Goal: Transaction & Acquisition: Purchase product/service

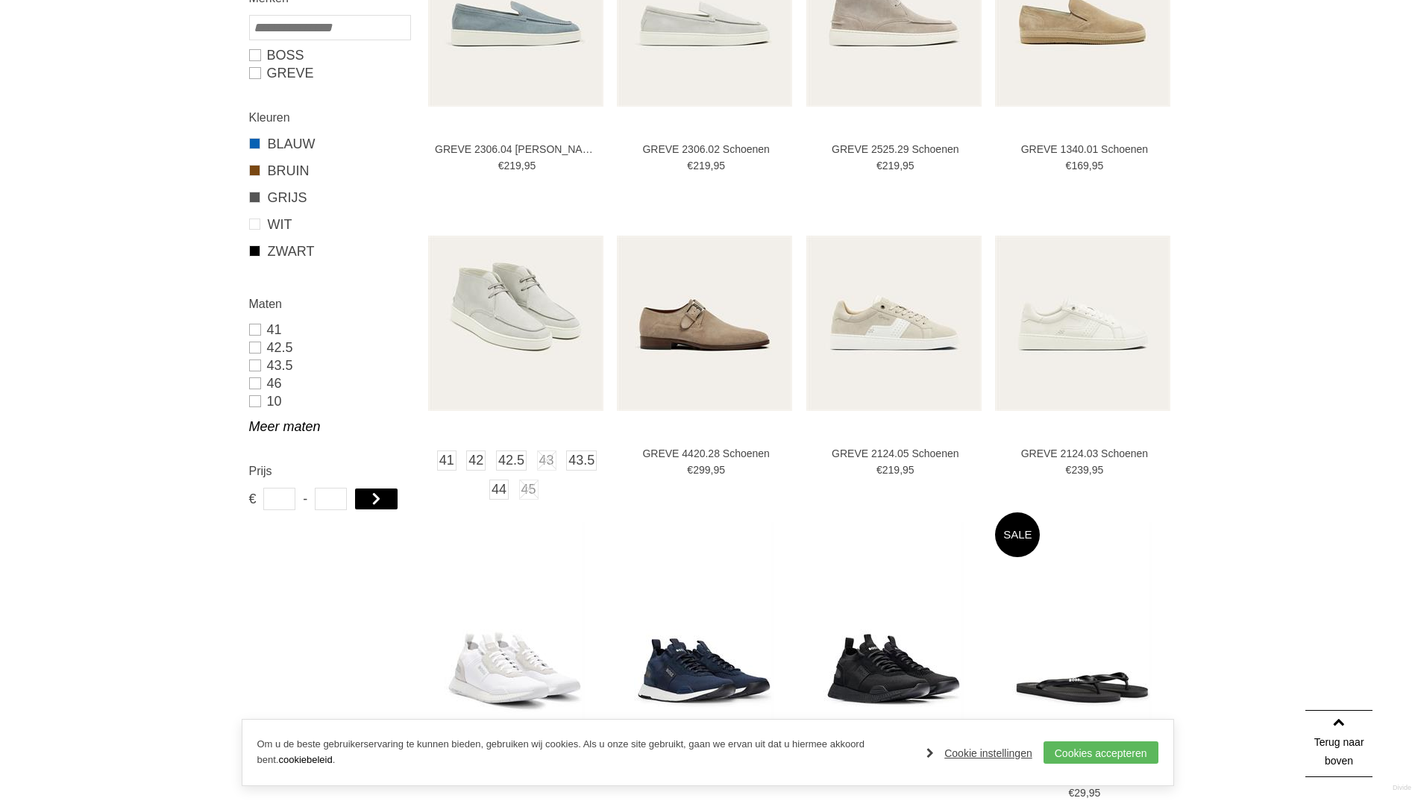
scroll to position [448, 0]
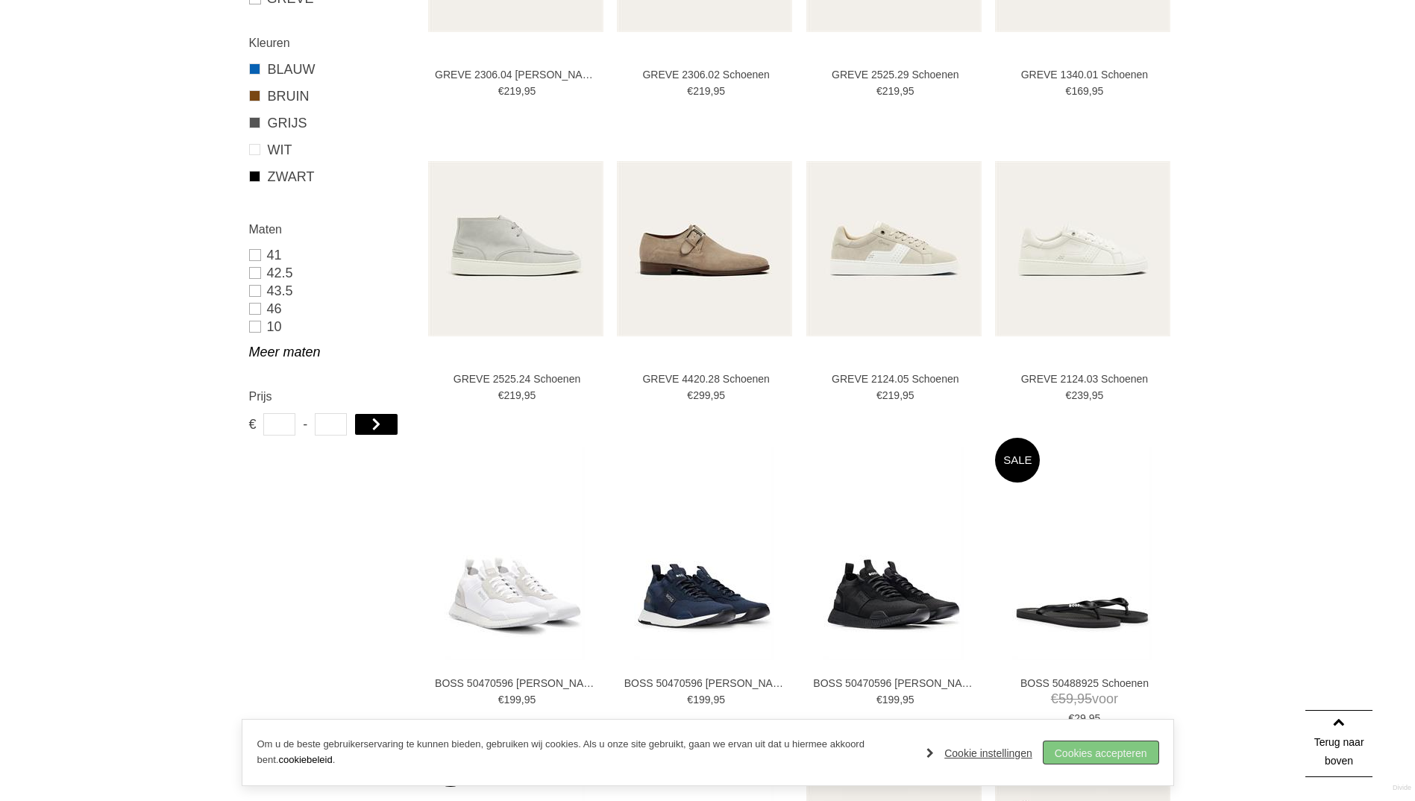
click at [1047, 760] on link "Cookies accepteren" at bounding box center [1101, 752] width 115 height 22
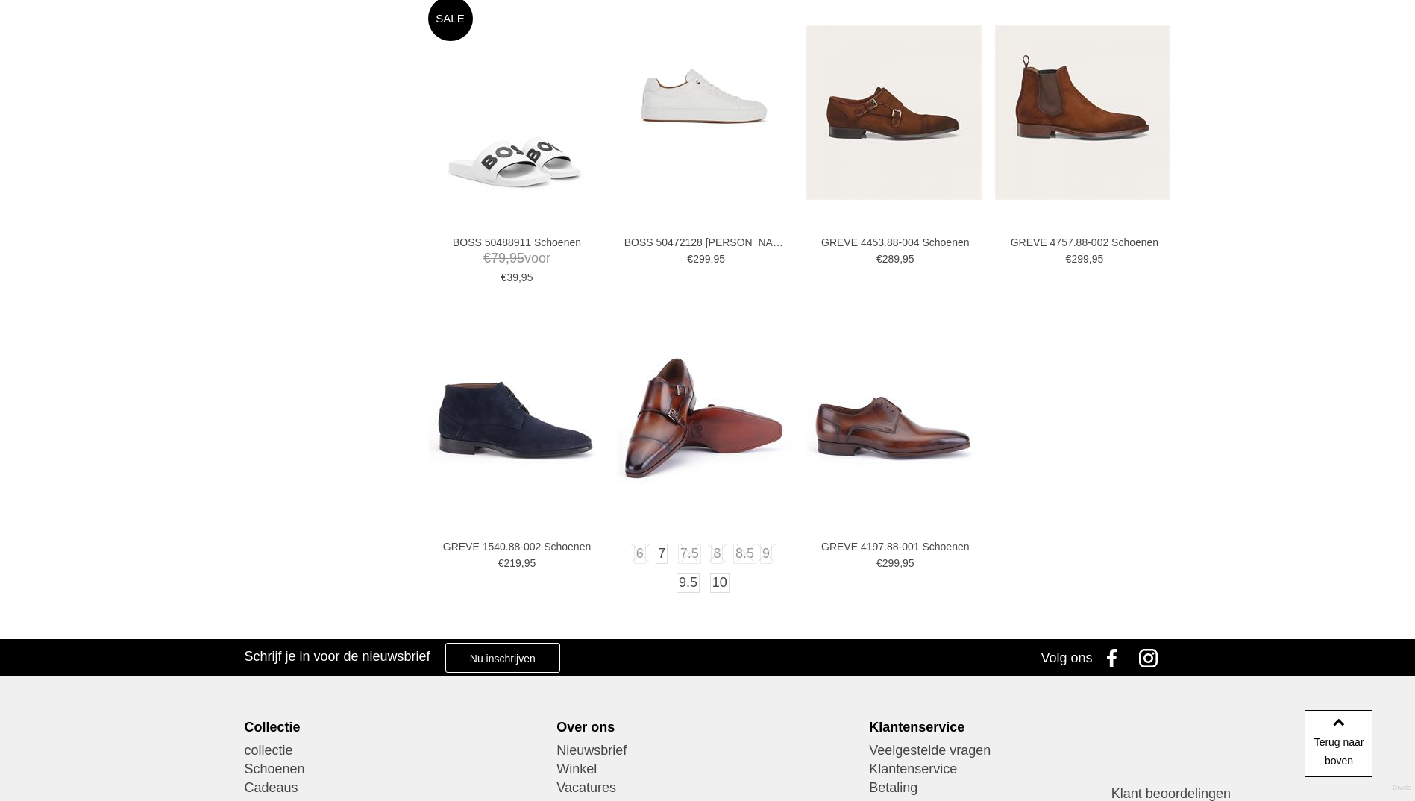
scroll to position [1119, 0]
